Goal: Transaction & Acquisition: Obtain resource

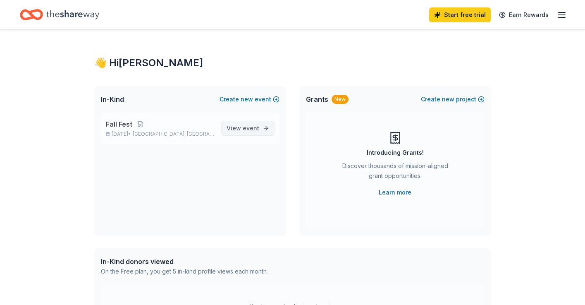
click at [242, 131] on span "View event" at bounding box center [243, 128] width 33 height 10
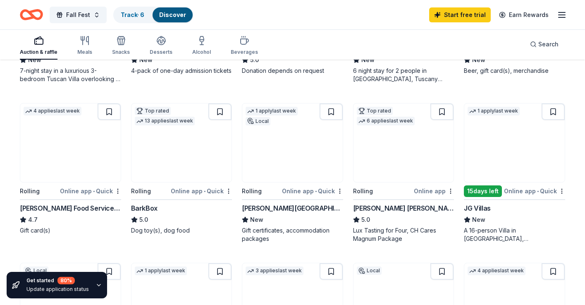
scroll to position [388, 0]
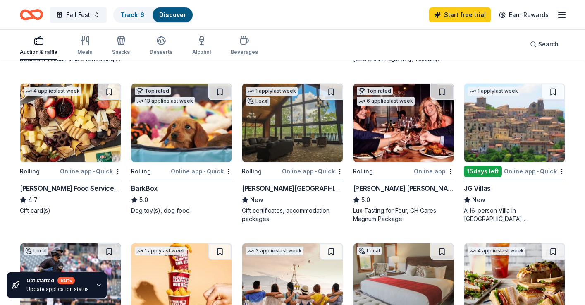
click at [53, 143] on img at bounding box center [70, 123] width 100 height 79
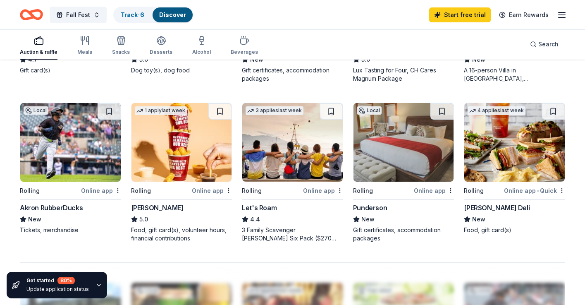
scroll to position [522, 0]
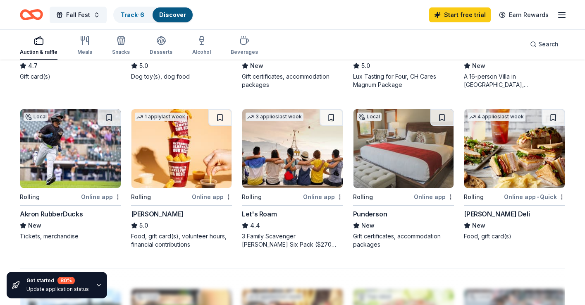
click at [184, 171] on img at bounding box center [182, 148] width 100 height 79
click at [71, 173] on img at bounding box center [70, 148] width 100 height 79
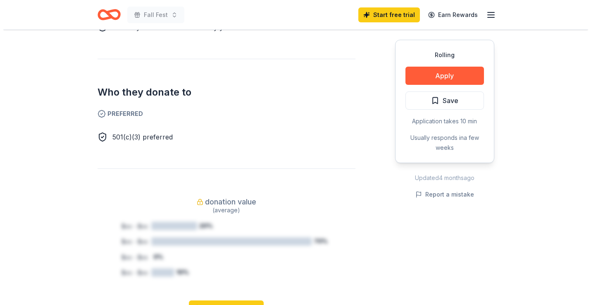
scroll to position [430, 0]
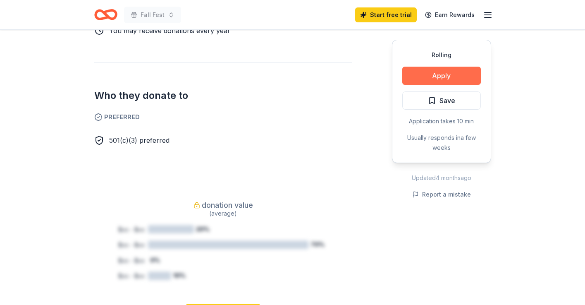
click at [444, 78] on button "Apply" at bounding box center [441, 76] width 79 height 18
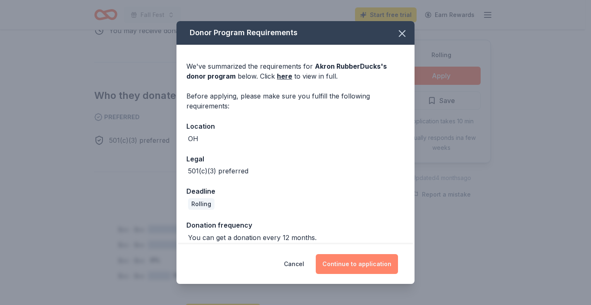
click at [355, 268] on button "Continue to application" at bounding box center [357, 264] width 82 height 20
